Goal: Task Accomplishment & Management: Complete application form

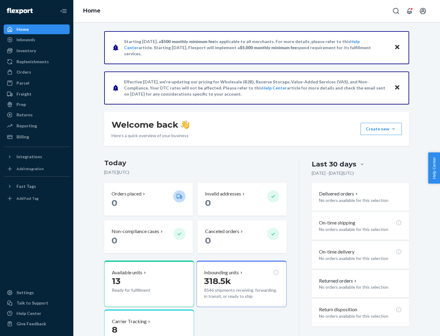
click at [394, 129] on button "Create new Create new inbound Create new order Create new product" at bounding box center [381, 129] width 41 height 12
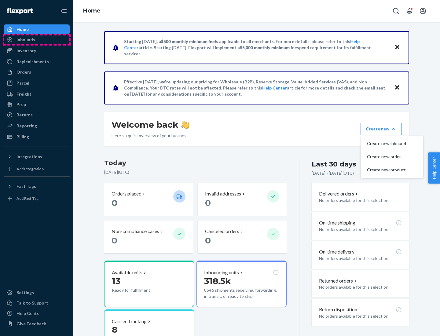
click at [37, 40] on div "Inbounds" at bounding box center [36, 39] width 65 height 9
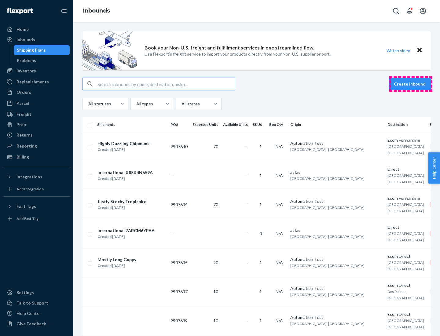
click at [411, 84] on button "Create inbound" at bounding box center [410, 84] width 42 height 12
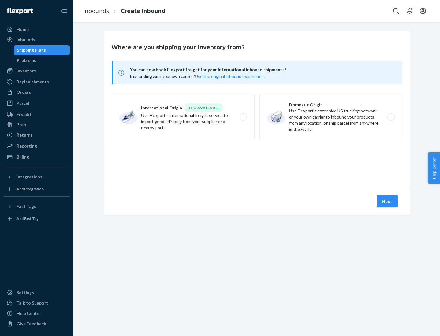
click at [331, 117] on label "Domestic Origin Use Flexport’s extensive US trucking network or your own carrie…" at bounding box center [331, 117] width 143 height 46
click at [391, 117] on input "Domestic Origin Use Flexport’s extensive US trucking network or your own carrie…" at bounding box center [393, 117] width 4 height 4
radio input "true"
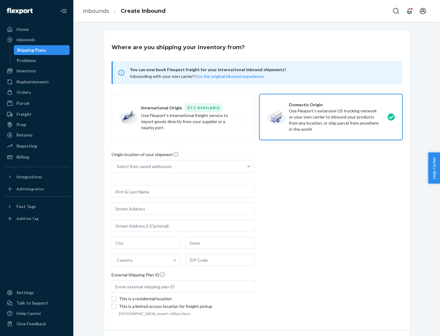
click at [143, 167] on div "Select from saved addresses" at bounding box center [144, 167] width 55 height 6
click at [117, 167] on input "Select from saved addresses" at bounding box center [117, 167] width 1 height 6
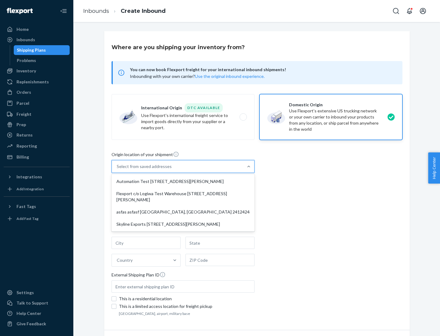
scroll to position [2, 0]
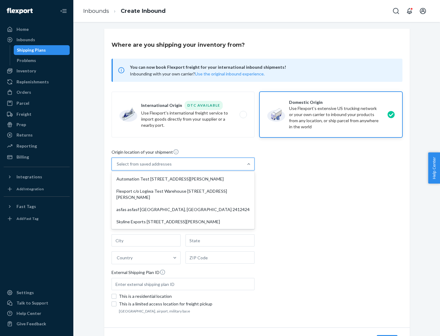
click at [183, 179] on div "Automation Test [STREET_ADDRESS][PERSON_NAME]" at bounding box center [183, 179] width 141 height 12
click at [117, 167] on input "option Automation Test [STREET_ADDRESS][PERSON_NAME] focused, 1 of 4. 4 results…" at bounding box center [117, 164] width 1 height 6
type input "Automation Test"
type input "9th Floor"
type input "[GEOGRAPHIC_DATA]"
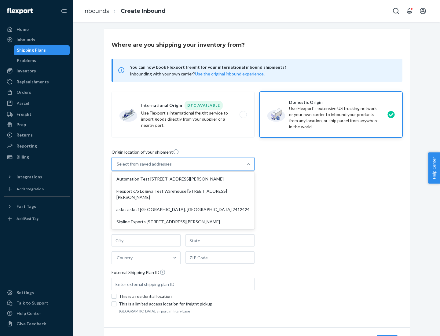
type input "CA"
type input "94104"
type input "[STREET_ADDRESS][PERSON_NAME]"
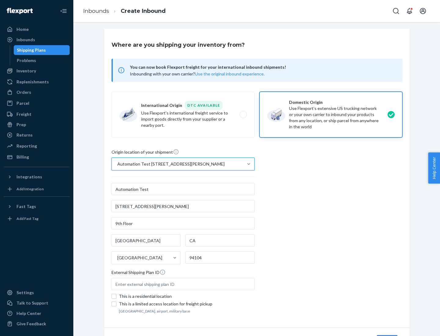
scroll to position [36, 0]
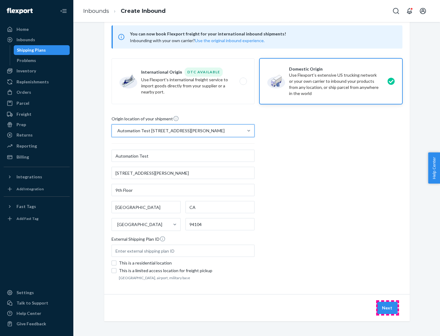
click at [388, 308] on button "Next" at bounding box center [387, 308] width 21 height 12
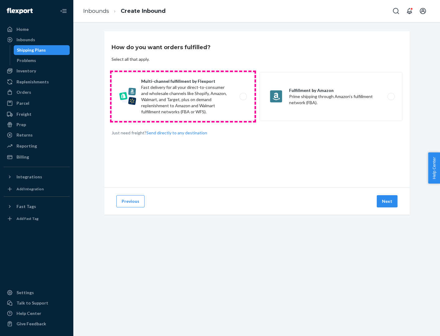
click at [183, 97] on label "Multi-channel fulfillment by Flexport Fast delivery for all your direct-to-cons…" at bounding box center [183, 96] width 143 height 49
click at [243, 97] on input "Multi-channel fulfillment by Flexport Fast delivery for all your direct-to-cons…" at bounding box center [245, 97] width 4 height 4
radio input "true"
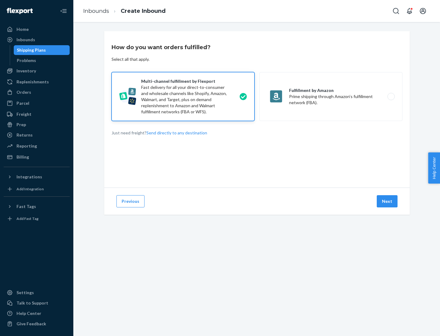
click at [388, 201] on button "Next" at bounding box center [387, 201] width 21 height 12
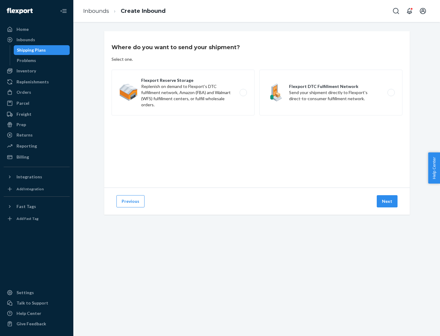
click at [331, 93] on label "Flexport DTC Fulfillment Network Send your shipment directly to Flexport's dire…" at bounding box center [331, 93] width 143 height 46
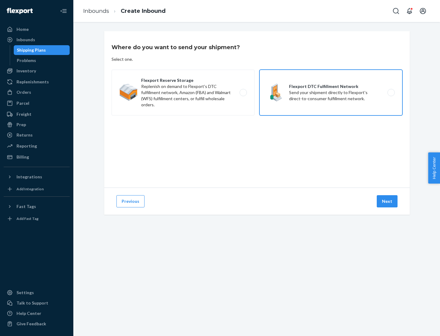
click at [391, 93] on input "Flexport DTC Fulfillment Network Send your shipment directly to Flexport's dire…" at bounding box center [393, 93] width 4 height 4
radio input "true"
click at [388, 201] on button "Next" at bounding box center [387, 201] width 21 height 12
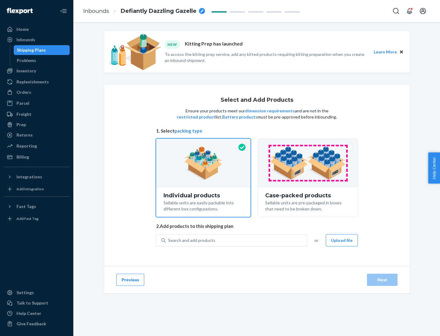
click at [308, 163] on img at bounding box center [308, 163] width 76 height 34
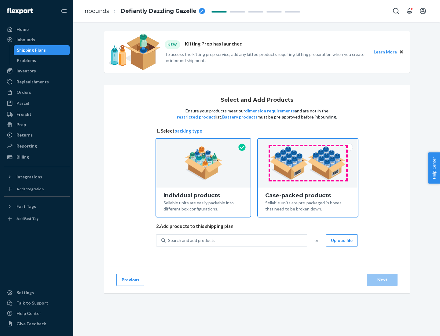
click at [308, 143] on input "Case-packed products Sellable units are pre-packaged in boxes that need to be b…" at bounding box center [308, 141] width 4 height 4
radio input "true"
radio input "false"
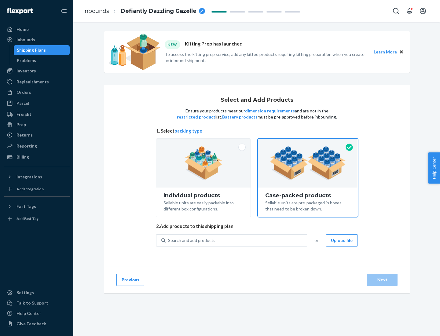
click at [237, 240] on div "Search and add products" at bounding box center [236, 240] width 141 height 11
click at [169, 240] on input "Search and add products" at bounding box center [168, 241] width 1 height 6
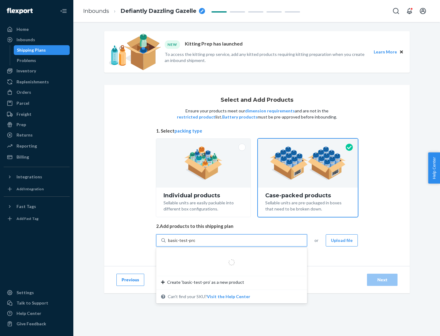
type input "basic-test-product-1"
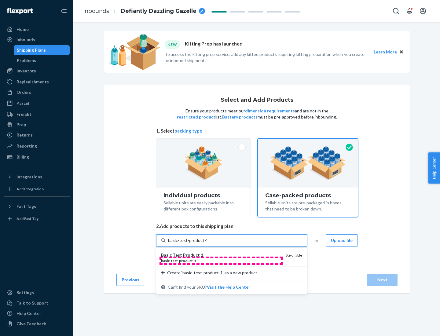
click at [221, 261] on div "basic - test - product - 1" at bounding box center [221, 260] width 120 height 5
click at [207, 244] on input "basic-test-product-1" at bounding box center [187, 241] width 39 height 6
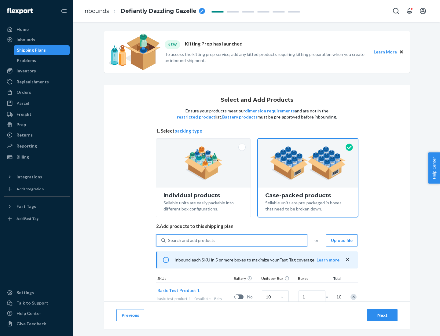
scroll to position [22, 0]
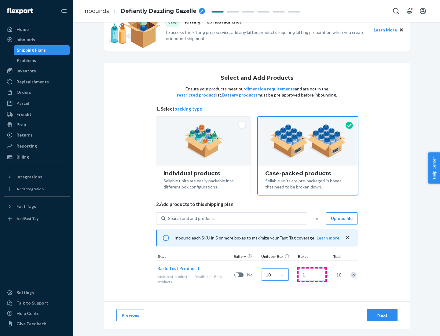
type input "10"
type input "7"
click at [382, 315] on div "Next" at bounding box center [382, 315] width 20 height 6
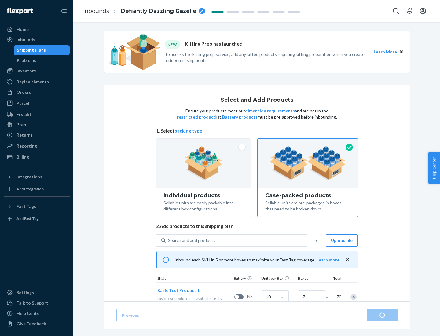
radio input "true"
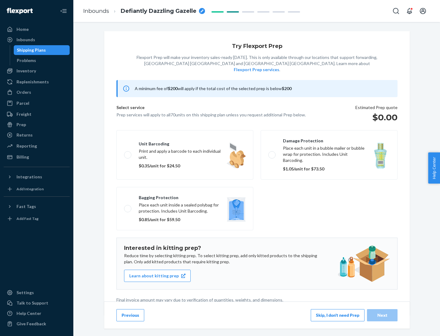
scroll to position [2, 0]
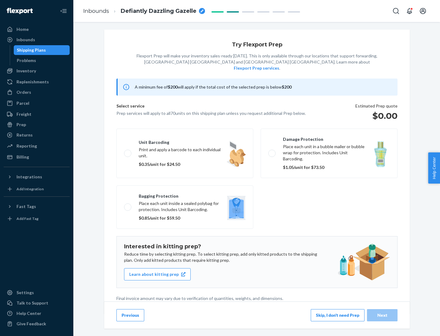
click at [185, 195] on label "Bagging protection Place each unit inside a sealed polybag for protection. Incl…" at bounding box center [184, 207] width 137 height 43
click at [128, 205] on input "Bagging protection Place each unit inside a sealed polybag for protection. Incl…" at bounding box center [126, 207] width 4 height 4
checkbox input "true"
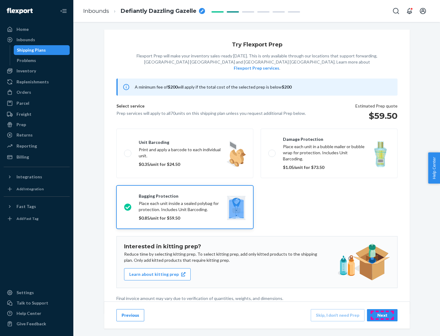
click at [382, 315] on div "Next" at bounding box center [382, 315] width 20 height 6
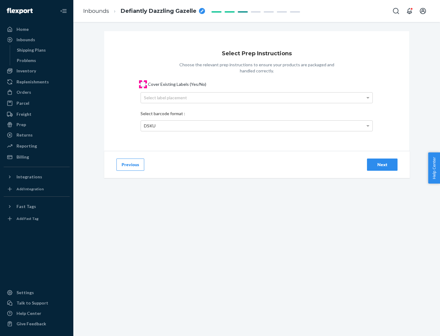
click at [143, 84] on input "Cover Existing Labels (Yes/No)" at bounding box center [143, 84] width 5 height 5
checkbox input "true"
click at [257, 98] on div "Select label placement" at bounding box center [257, 98] width 232 height 10
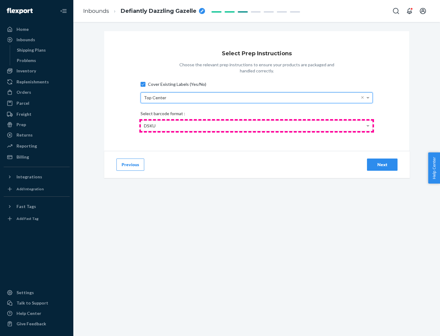
click at [257, 126] on div "DSKU" at bounding box center [257, 126] width 232 height 10
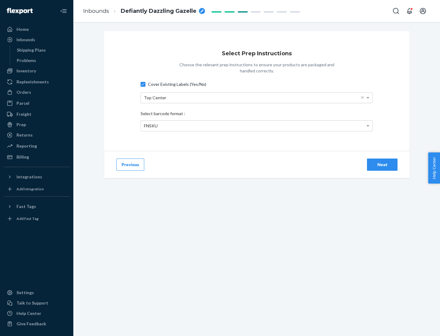
click at [382, 164] on div "Next" at bounding box center [382, 165] width 20 height 6
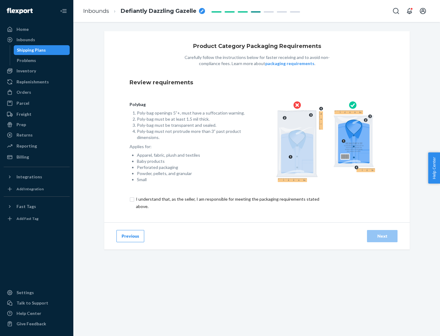
click at [227, 203] on input "checkbox" at bounding box center [231, 203] width 203 height 15
checkbox input "true"
click at [382, 236] on div "Next" at bounding box center [382, 236] width 20 height 6
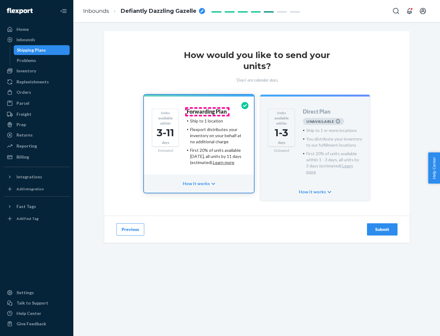
click at [207, 112] on h4 "Forwarding Plan" at bounding box center [207, 112] width 40 height 6
click at [382, 227] on div "Submit" at bounding box center [382, 230] width 20 height 6
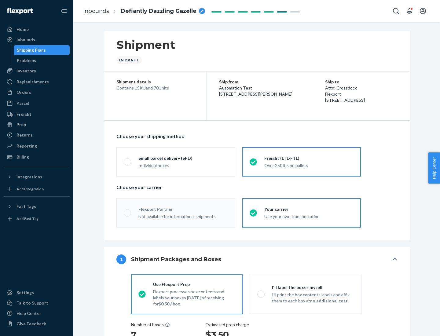
radio input "true"
radio input "false"
radio input "true"
radio input "false"
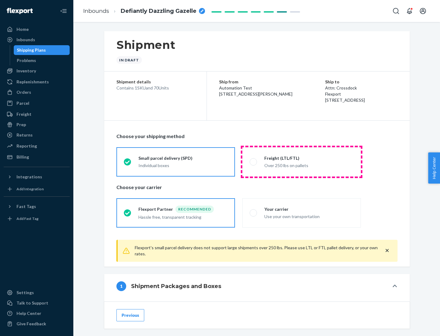
click at [302, 162] on div "Over 250 lbs on pallets" at bounding box center [308, 164] width 89 height 7
click at [254, 162] on input "Freight (LTL/FTL) Over 250 lbs on pallets" at bounding box center [252, 162] width 4 height 4
radio input "true"
radio input "false"
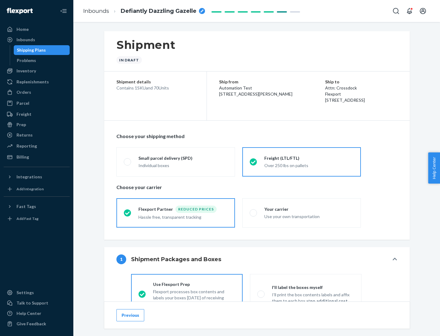
scroll to position [34, 0]
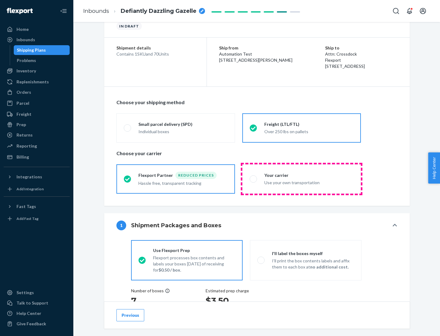
click at [302, 179] on div "Use your own transportation" at bounding box center [308, 182] width 89 height 7
click at [254, 179] on input "Your carrier Use your own transportation" at bounding box center [252, 179] width 4 height 4
radio input "true"
radio input "false"
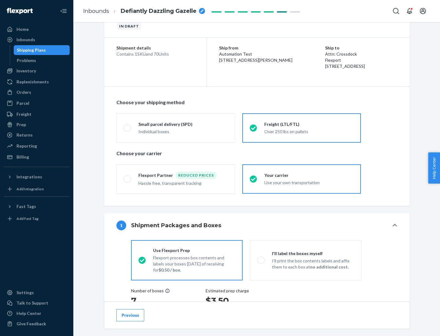
scroll to position [115, 0]
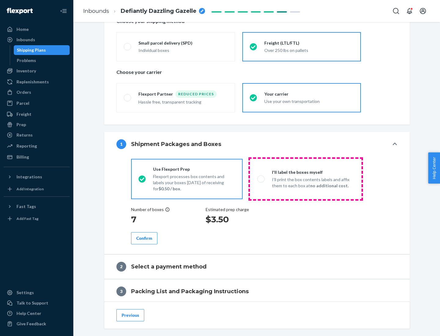
click at [306, 179] on p "I’ll print the box contents labels and affix them to each box at no additional …" at bounding box center [313, 183] width 82 height 12
click at [261, 179] on input "I'll label the boxes myself I’ll print the box contents labels and affix them t…" at bounding box center [259, 179] width 4 height 4
radio input "true"
radio input "false"
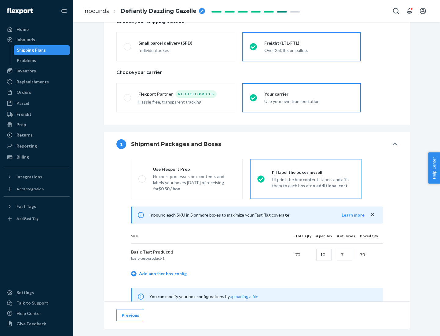
scroll to position [191, 0]
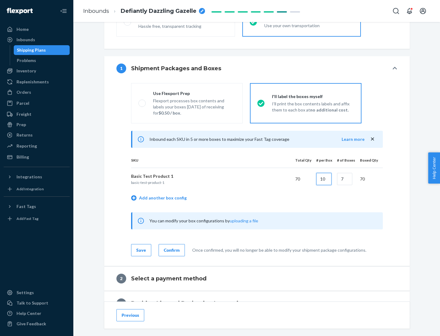
type input "10"
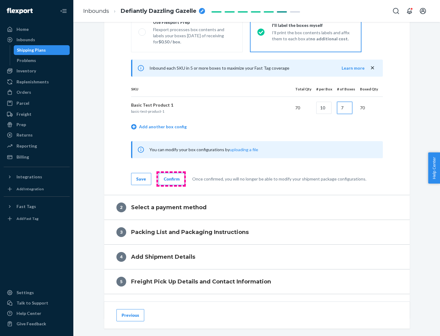
type input "7"
click at [171, 179] on div "Confirm" at bounding box center [172, 179] width 16 height 6
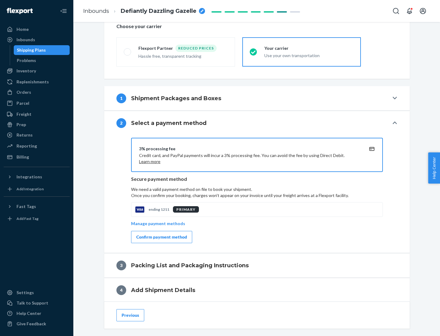
scroll to position [219, 0]
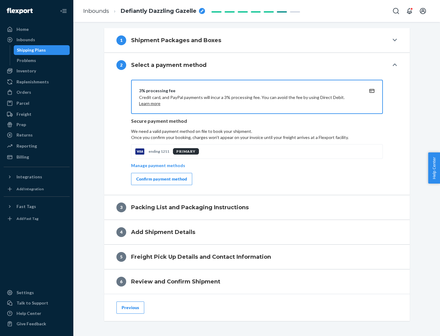
click at [161, 179] on div "Confirm payment method" at bounding box center [161, 179] width 51 height 6
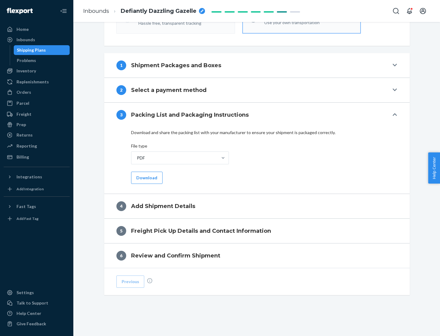
scroll to position [193, 0]
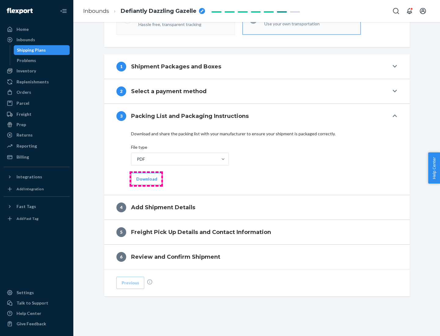
click at [146, 179] on button "Download" at bounding box center [146, 179] width 31 height 12
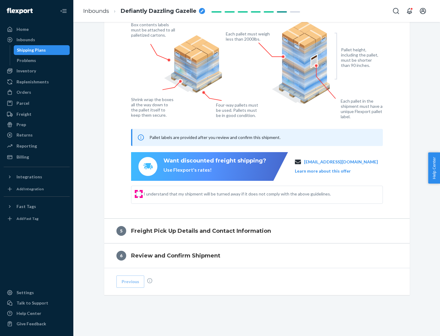
click at [139, 194] on input "I understand that my shipment will be turned away if it does not comply with th…" at bounding box center [138, 194] width 5 height 5
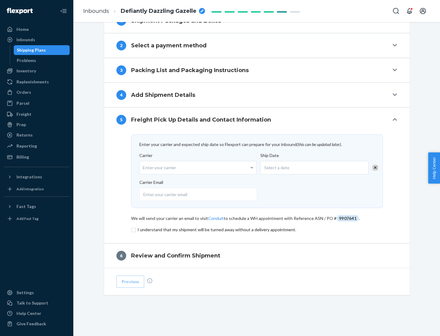
click at [257, 230] on input "checkbox" at bounding box center [257, 229] width 252 height 7
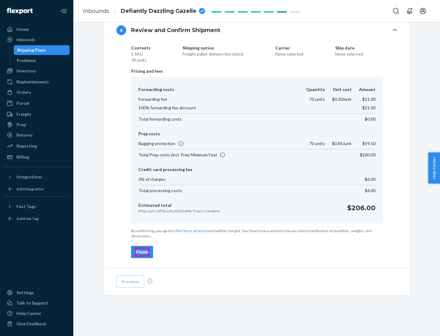
click at [142, 252] on div "Finish" at bounding box center [142, 252] width 12 height 6
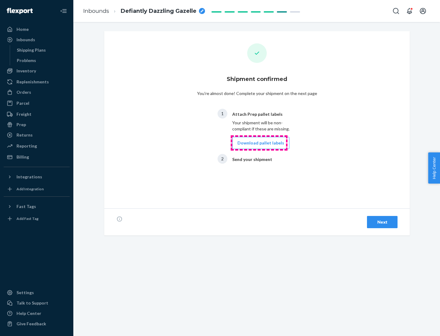
click at [259, 143] on button "Download pallet labels" at bounding box center [260, 143] width 57 height 12
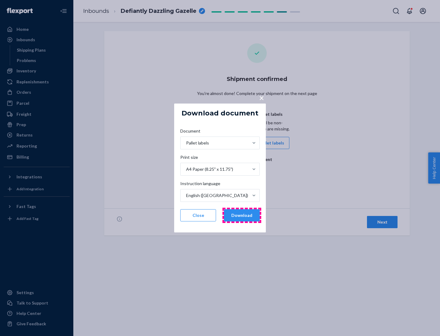
click at [242, 216] on button "Download" at bounding box center [242, 215] width 36 height 12
click at [261, 98] on span "×" at bounding box center [261, 98] width 5 height 10
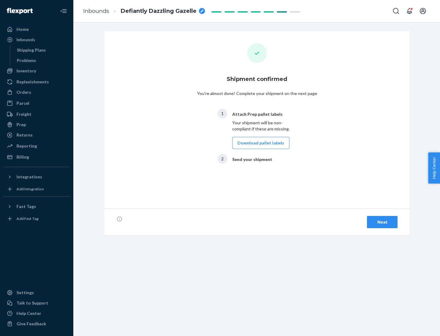
click at [382, 222] on div "Next" at bounding box center [382, 222] width 20 height 6
